Goal: Transaction & Acquisition: Purchase product/service

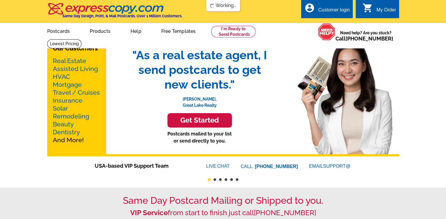
click at [55, 32] on link "Postcards" at bounding box center [59, 31] width 42 height 14
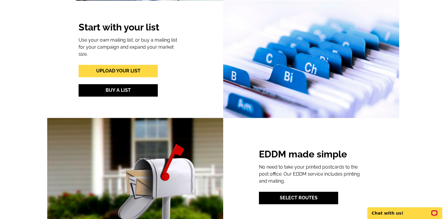
scroll to position [704, 0]
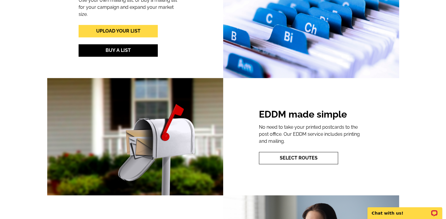
click at [297, 158] on link "Select Routes" at bounding box center [298, 158] width 79 height 12
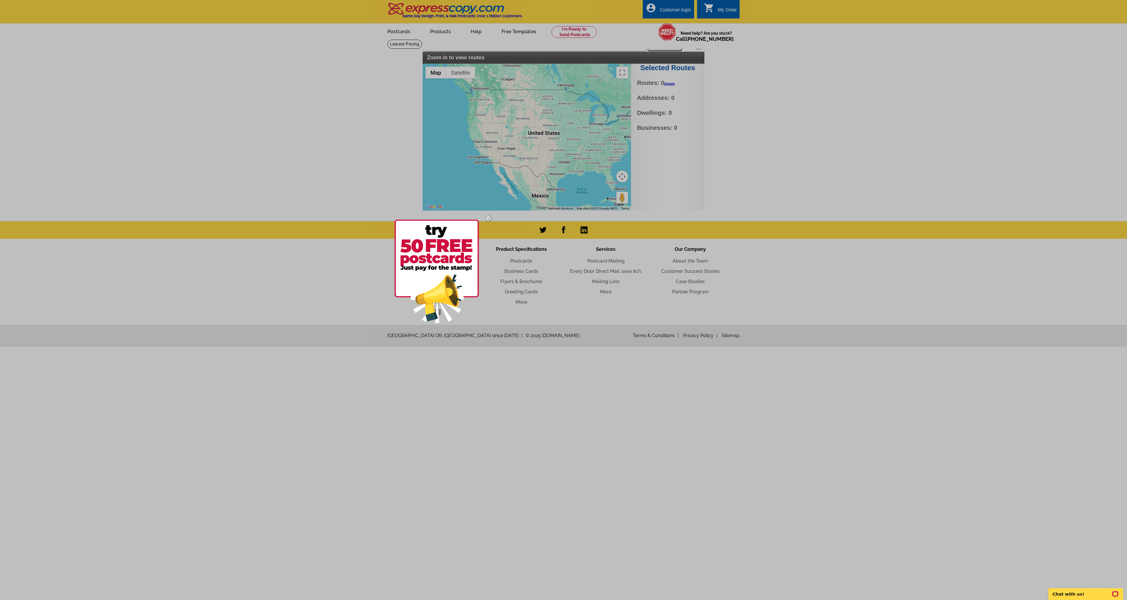
click at [446, 46] on div at bounding box center [563, 300] width 1127 height 600
click at [446, 218] on img at bounding box center [488, 218] width 17 height 17
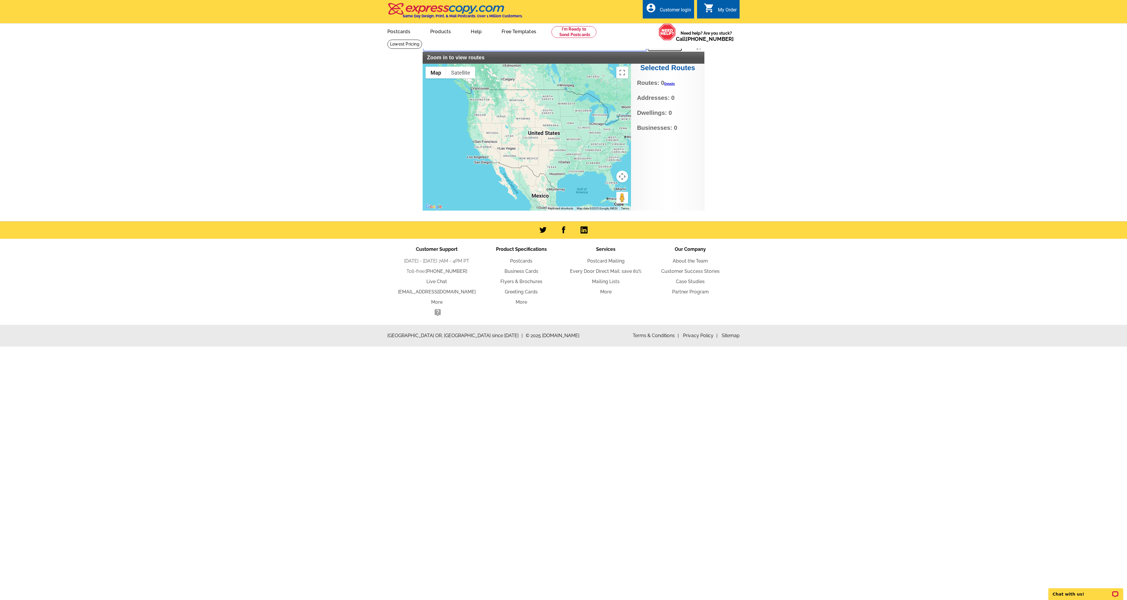
click at [440, 48] on input "text" at bounding box center [534, 45] width 223 height 11
type input "33478"
click at [446, 47] on button "Search" at bounding box center [665, 45] width 34 height 12
click at [446, 170] on main "Settings Display PO Boxes 33478 Search Zoom in to view routes Selected Routes R…" at bounding box center [563, 130] width 1127 height 182
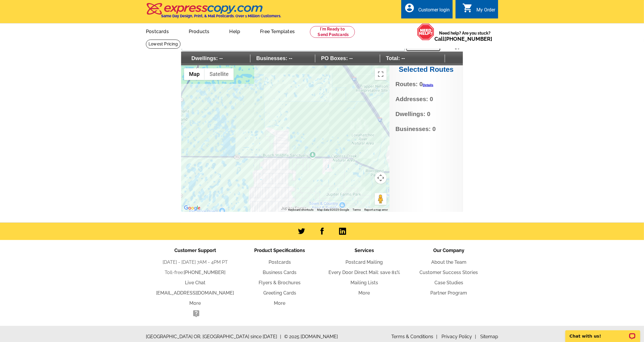
drag, startPoint x: 278, startPoint y: 87, endPoint x: 322, endPoint y: 134, distance: 63.9
click at [322, 134] on div at bounding box center [285, 138] width 208 height 147
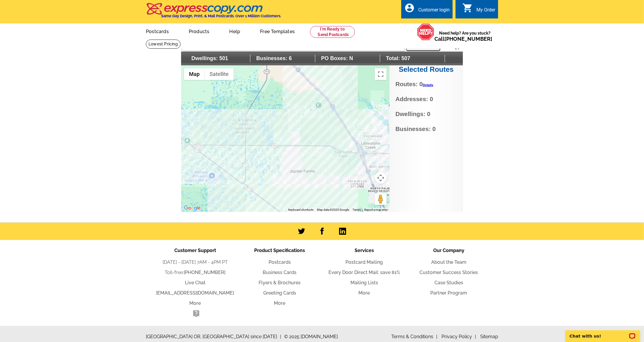
click at [308, 116] on div at bounding box center [285, 138] width 208 height 147
click at [285, 142] on div at bounding box center [285, 138] width 208 height 147
click at [353, 148] on div at bounding box center [285, 138] width 208 height 147
click at [355, 162] on div at bounding box center [285, 138] width 208 height 147
click at [281, 179] on div at bounding box center [285, 138] width 208 height 147
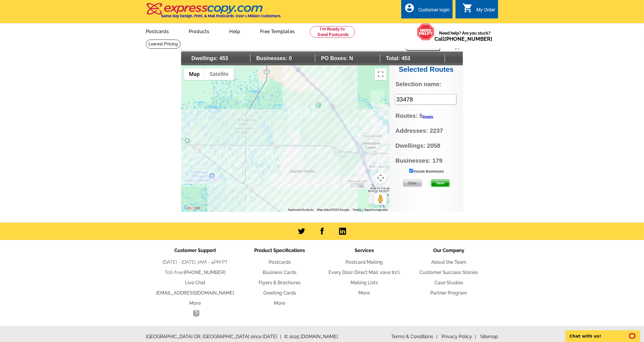
click at [284, 169] on div at bounding box center [285, 138] width 208 height 147
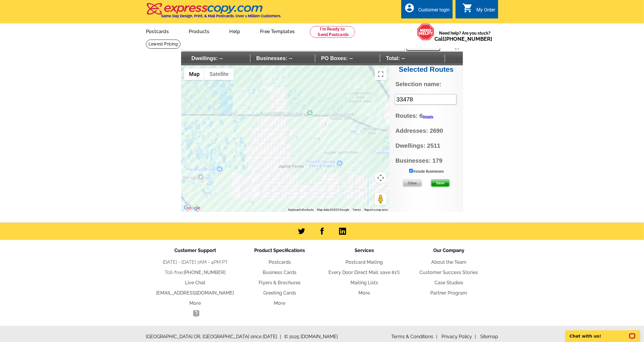
click at [415, 185] on span "Clear" at bounding box center [412, 183] width 19 height 7
click at [275, 194] on div at bounding box center [285, 138] width 208 height 147
click at [311, 192] on div at bounding box center [285, 138] width 208 height 147
click at [347, 190] on div at bounding box center [285, 138] width 208 height 147
click at [353, 158] on div at bounding box center [285, 138] width 208 height 147
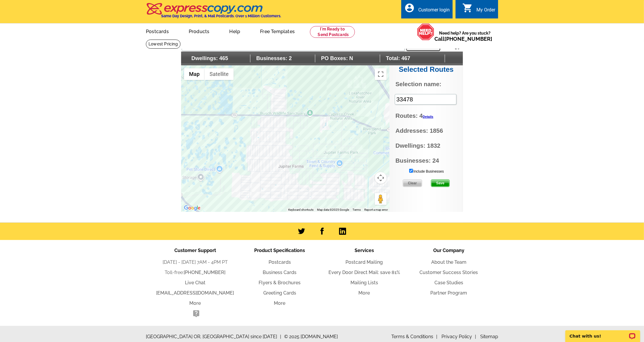
click at [317, 164] on div at bounding box center [285, 138] width 208 height 147
click at [305, 177] on div at bounding box center [285, 138] width 208 height 147
click at [273, 131] on div at bounding box center [285, 138] width 208 height 147
click at [411, 170] on input "Include Businesses" at bounding box center [411, 171] width 4 height 4
click at [446, 173] on main "Settings Display PO Boxes 33478 Search Dwellings: -- Businesses: -- PO Boxes: -…" at bounding box center [322, 130] width 644 height 183
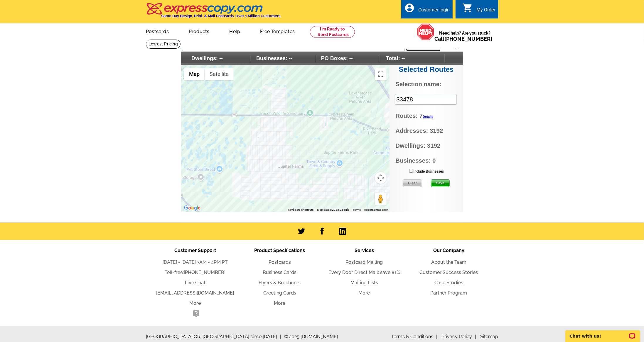
click at [440, 183] on span "Save" at bounding box center [440, 183] width 18 height 7
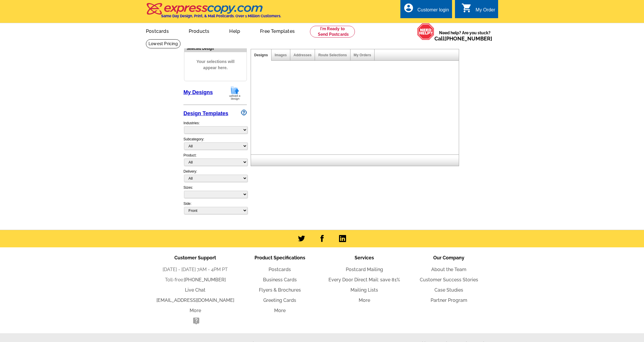
select select "4"
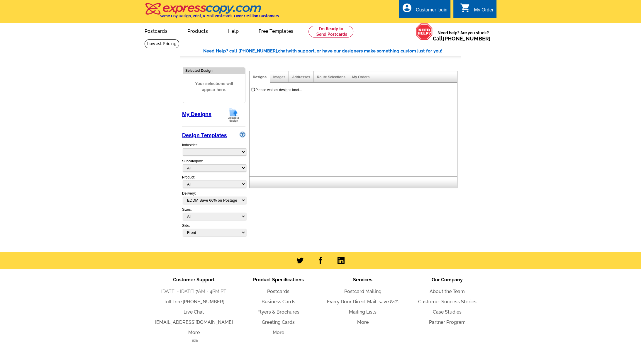
select select "785"
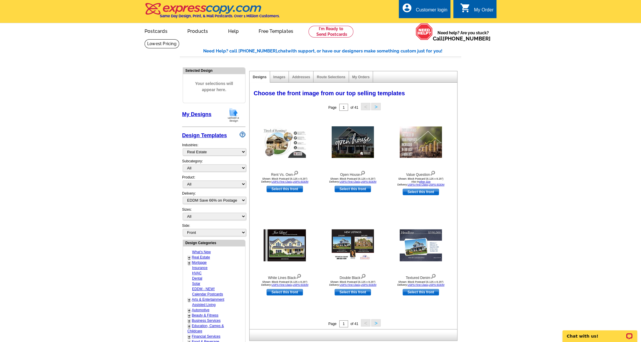
click at [234, 116] on img at bounding box center [233, 115] width 15 height 15
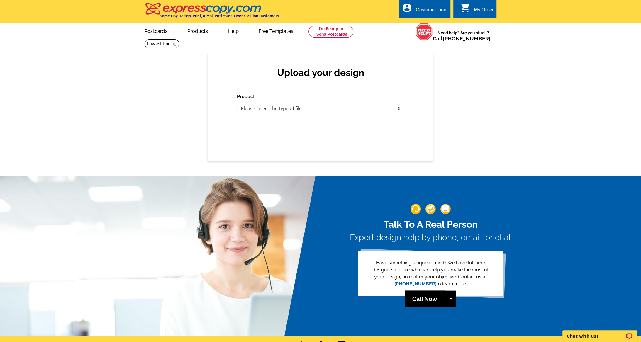
click at [261, 110] on select "Please select the type of file... Postcards Business Cards Letters and flyers G…" at bounding box center [320, 109] width 167 height 12
select select "1"
click at [237, 103] on select "Please select the type of file... Postcards Business Cards Letters and flyers G…" at bounding box center [320, 109] width 167 height 12
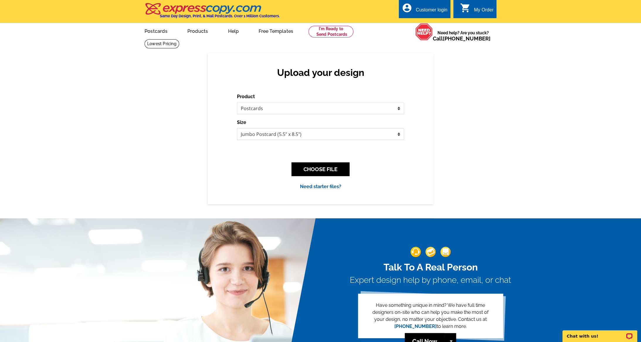
click at [273, 135] on select "Jumbo Postcard (5.5" x 8.5") Regular Postcard (4.25" x 5.6") Panoramic Postcard…" at bounding box center [320, 135] width 167 height 12
select select "9"
click at [237, 129] on select "Jumbo Postcard (5.5" x 8.5") Regular Postcard (4.25" x 5.6") Panoramic Postcard…" at bounding box center [320, 135] width 167 height 12
click at [321, 170] on button "CHOOSE FILE" at bounding box center [321, 170] width 58 height 14
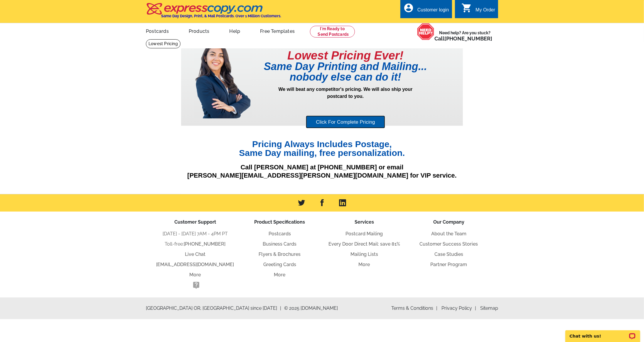
click at [348, 126] on link "Click For Complete Pricing" at bounding box center [345, 122] width 79 height 13
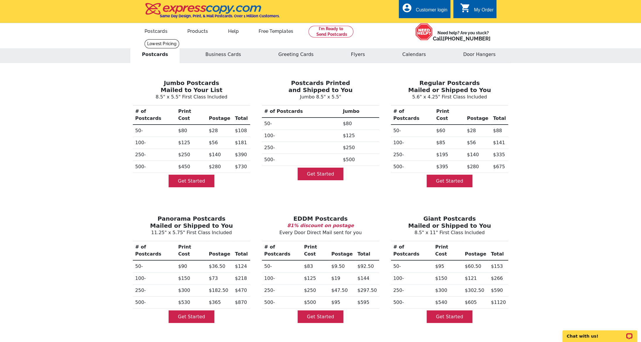
click at [316, 215] on h3 "EDDM Postcards" at bounding box center [321, 218] width 120 height 7
click at [320, 311] on link "Get Started" at bounding box center [321, 317] width 46 height 13
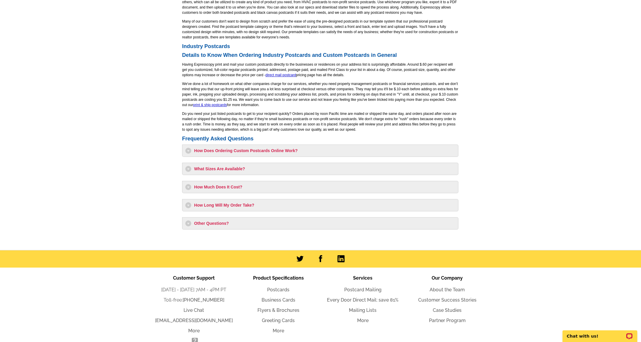
scroll to position [402, 0]
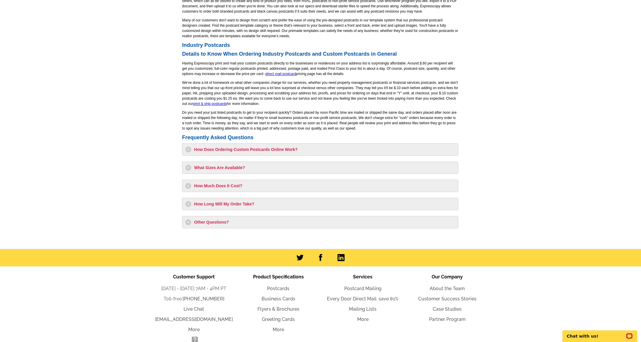
click at [227, 205] on h3 "How Long Will My Order Take?" at bounding box center [320, 204] width 270 height 6
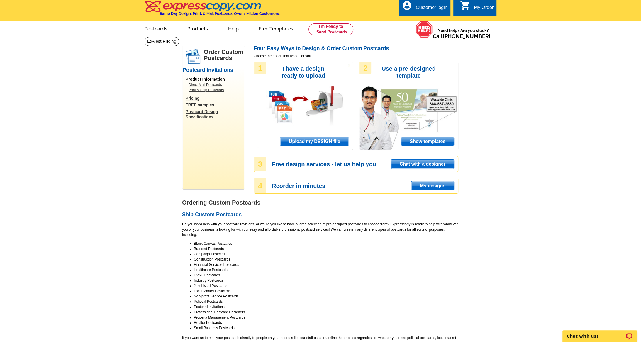
scroll to position [0, 0]
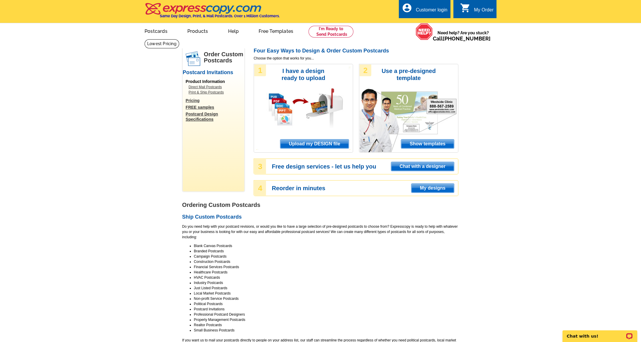
click at [191, 101] on link "Pricing" at bounding box center [215, 100] width 59 height 5
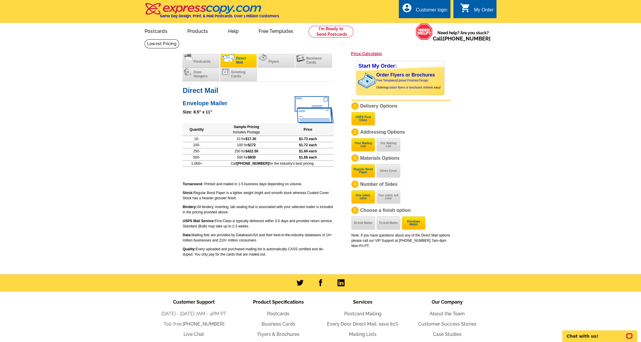
click at [235, 62] on li "Direct Mail" at bounding box center [238, 61] width 37 height 14
click at [197, 60] on span "Postcards" at bounding box center [202, 62] width 17 height 4
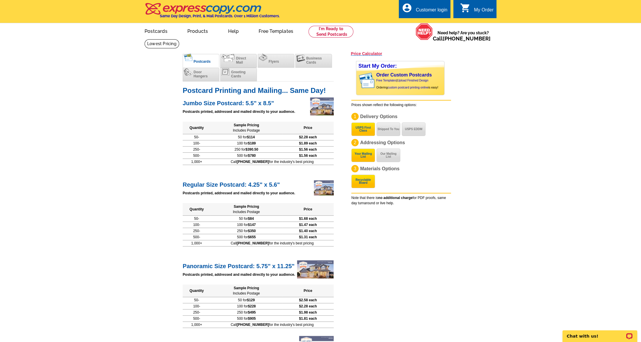
click at [371, 53] on h3 "Price Calculator" at bounding box center [366, 53] width 31 height 5
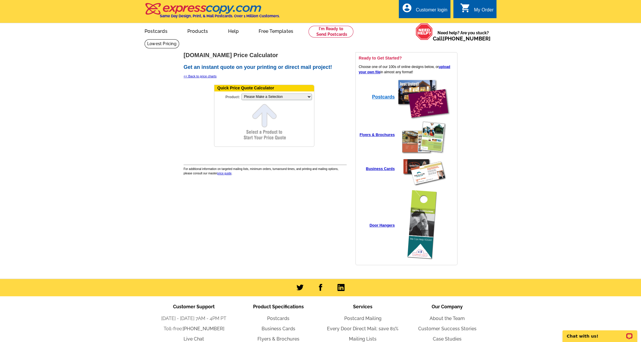
click at [389, 97] on strong "Postcards" at bounding box center [383, 96] width 23 height 5
click at [277, 96] on select "Please Make a Selection Jumbo Postcard (5.5" x 8.5") Regular Postcard (4.25" x …" at bounding box center [277, 97] width 70 height 6
select select "9"
click at [242, 94] on select "Please Make a Selection Jumbo Postcard (5.5" x 8.5") Regular Postcard (4.25" x …" at bounding box center [277, 97] width 70 height 6
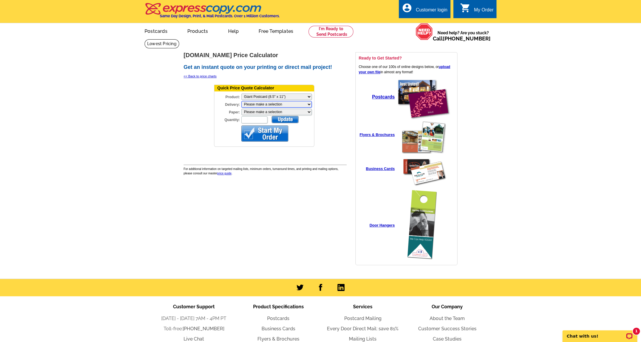
click at [253, 105] on select "Please make a selection Print + Address+USPS First Class Print-Only+Shipped To …" at bounding box center [277, 104] width 70 height 6
select select "3"
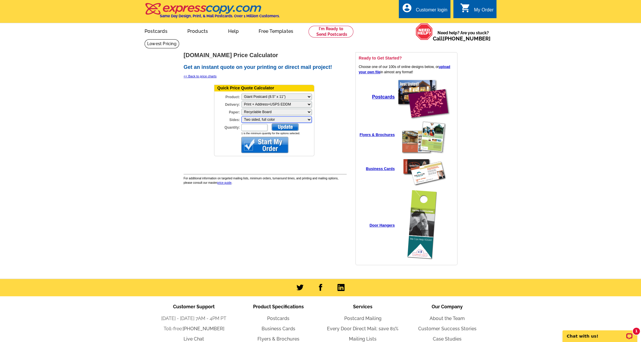
click at [260, 116] on select "Please make a selection Two sided, full color" at bounding box center [277, 119] width 70 height 6
drag, startPoint x: 146, startPoint y: 158, endPoint x: 198, endPoint y: 146, distance: 53.5
click at [146, 158] on main "expresscopy.com > Price Guide > Price Calculator expresscopy.com Price Calculat…" at bounding box center [320, 159] width 641 height 240
click at [302, 204] on td "expresscopy.com Price Calculator Get an instant quote on your printing or direc…" at bounding box center [265, 161] width 164 height 218
click at [259, 110] on select "Please make a selection Recyclable Board" at bounding box center [277, 112] width 70 height 6
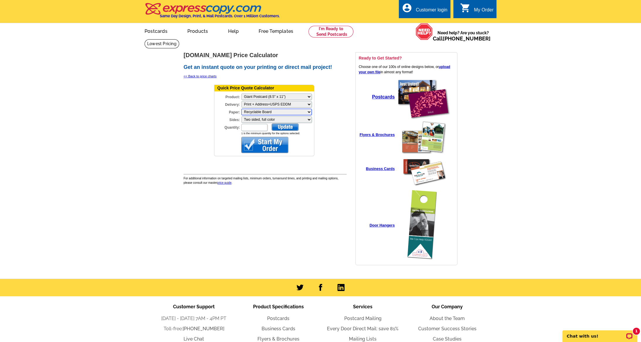
click at [259, 110] on select "Please make a selection Recyclable Board" at bounding box center [277, 112] width 70 height 6
click at [179, 176] on main "expresscopy.com > Price Guide > Price Calculator expresscopy.com Price Calculat…" at bounding box center [320, 159] width 641 height 240
click at [248, 124] on input "Quantity:" at bounding box center [255, 127] width 26 height 7
type input "3500"
click at [286, 124] on div at bounding box center [285, 127] width 27 height 7
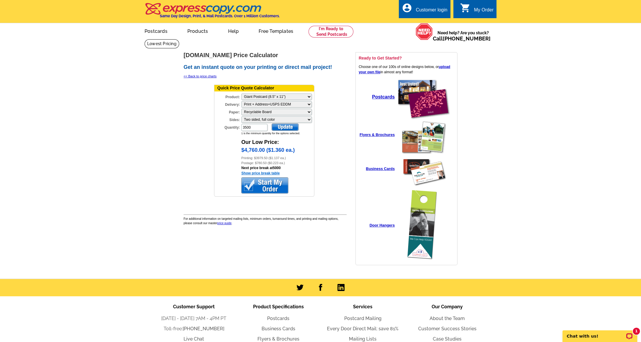
click at [259, 171] on link "Show price break table" at bounding box center [261, 173] width 38 height 4
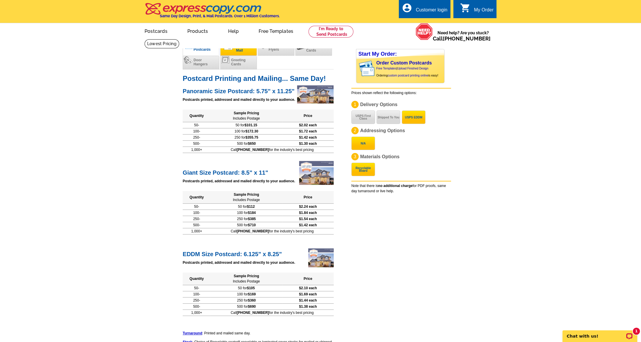
click at [236, 45] on span "Direct Mail" at bounding box center [241, 48] width 10 height 8
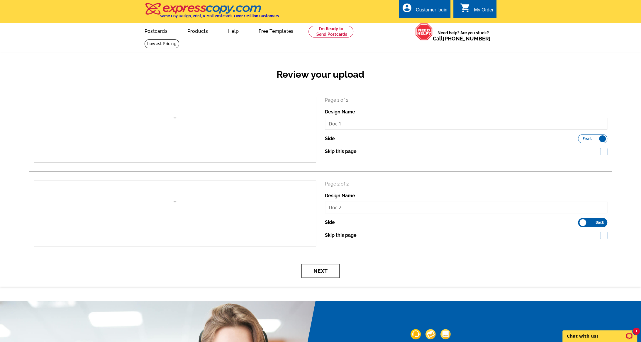
click at [324, 278] on button "Next" at bounding box center [321, 271] width 38 height 14
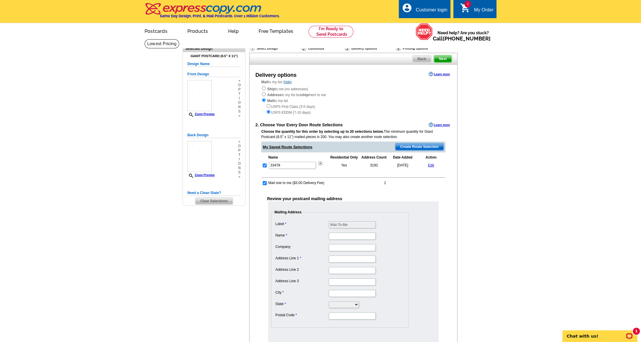
click at [265, 182] on input "checkbox" at bounding box center [265, 183] width 4 height 4
checkbox input "false"
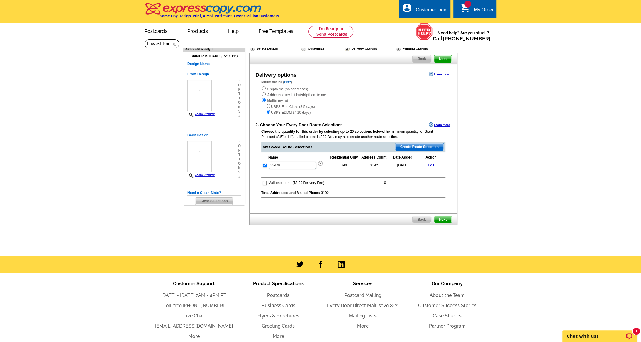
click at [501, 204] on main "Need Help? call [PHONE_NUMBER], chat with support, or have our designers make s…" at bounding box center [320, 147] width 641 height 217
click at [440, 217] on span "Next" at bounding box center [443, 219] width 18 height 7
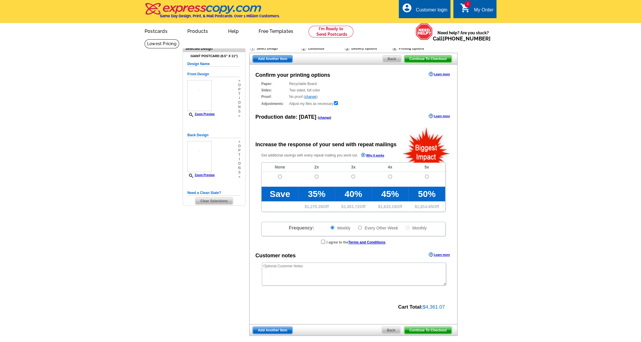
radio input "false"
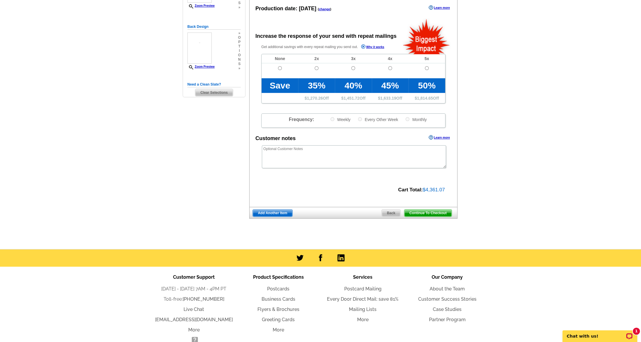
scroll to position [117, 0]
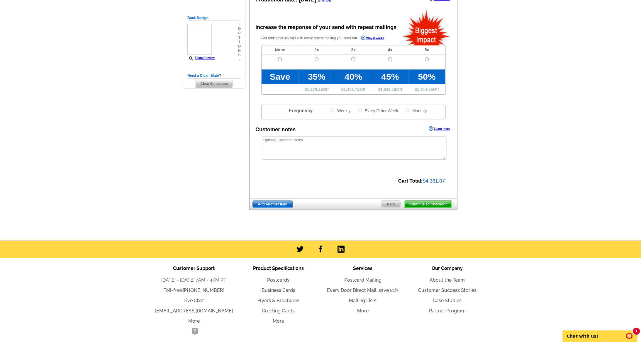
click at [562, 168] on main "Need Help? call [PHONE_NUMBER], chat with support, or have our designers make s…" at bounding box center [320, 81] width 641 height 319
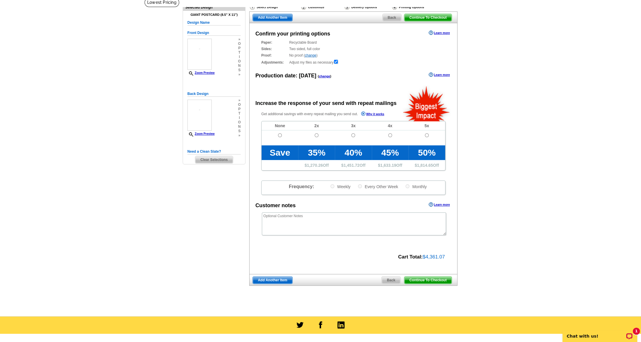
scroll to position [0, 0]
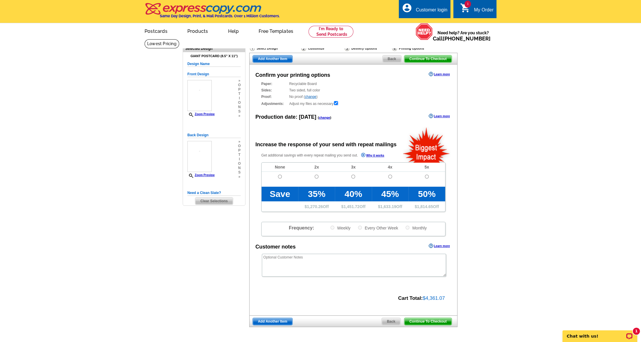
click at [337, 102] on input "checkbox" at bounding box center [336, 103] width 4 height 4
checkbox input "false"
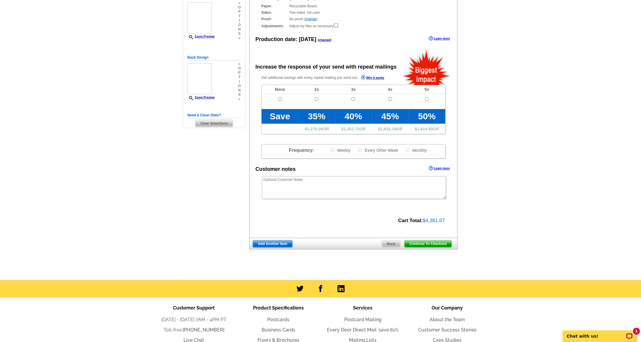
scroll to position [84, 0]
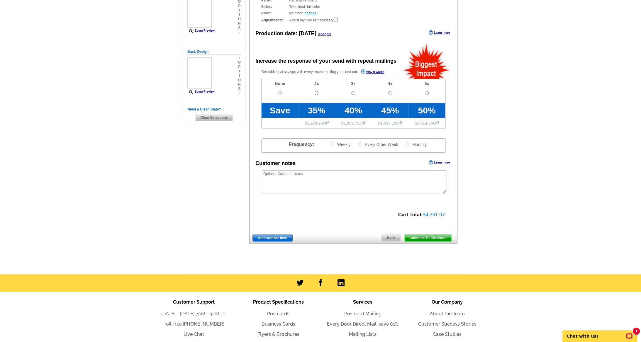
click at [75, 133] on main "Need Help? call [PHONE_NUMBER], chat with support, or have our designers make s…" at bounding box center [320, 114] width 641 height 319
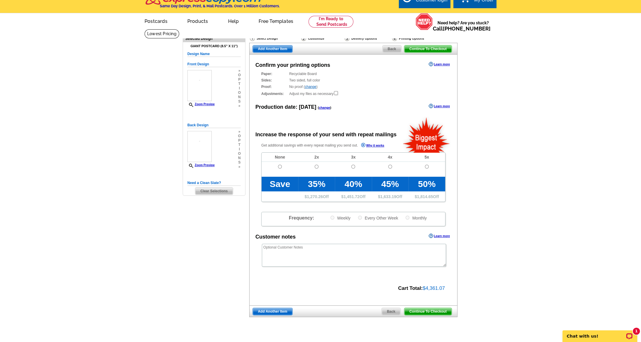
scroll to position [0, 0]
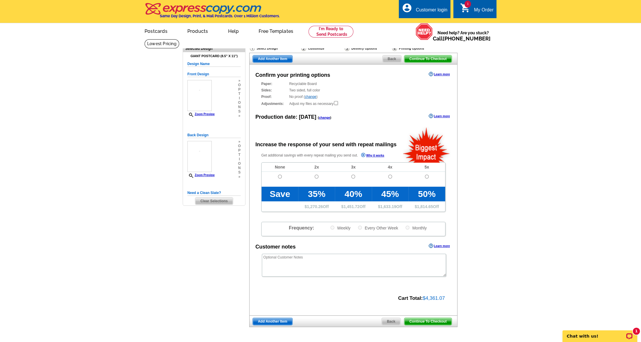
click at [92, 183] on main "Need Help? call [PHONE_NUMBER], chat with support, or have our designers make s…" at bounding box center [320, 198] width 641 height 319
